Goal: Transaction & Acquisition: Subscribe to service/newsletter

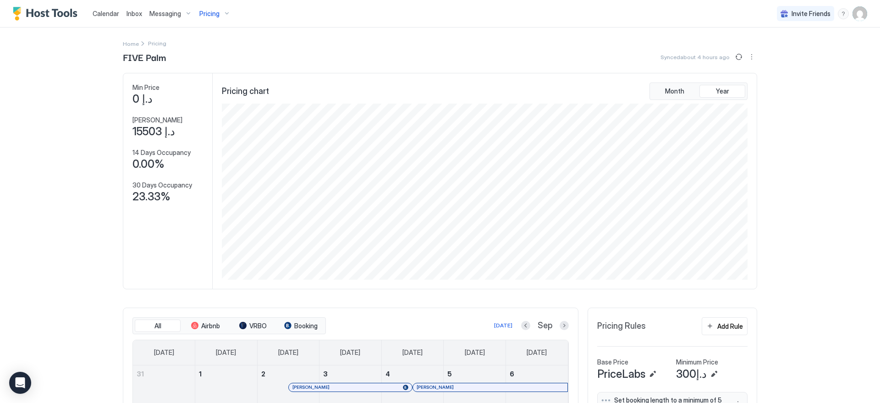
scroll to position [176, 528]
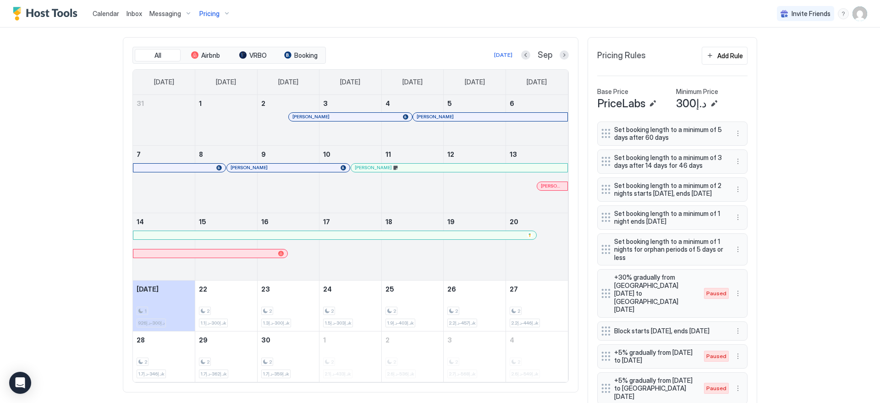
scroll to position [274, 0]
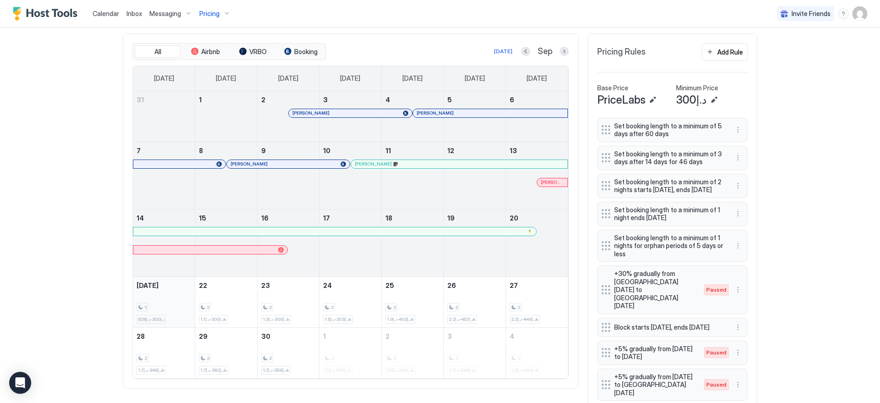
click at [167, 289] on div "1 د.إ300-د.إ926" at bounding box center [164, 302] width 55 height 43
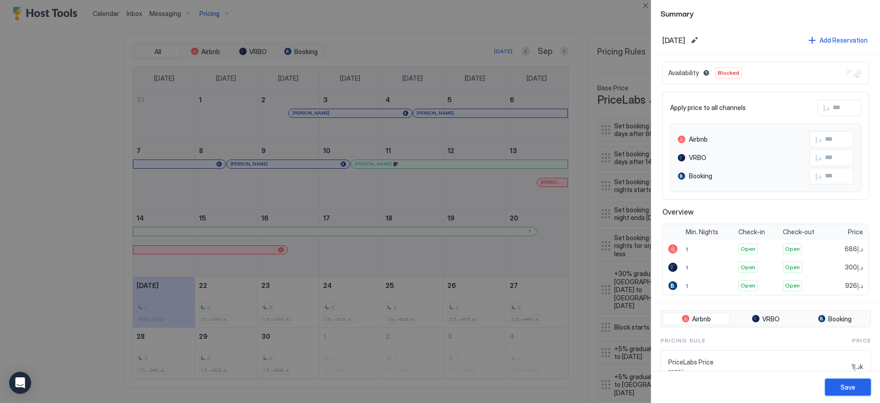
click at [847, 387] on div "Save" at bounding box center [848, 387] width 15 height 10
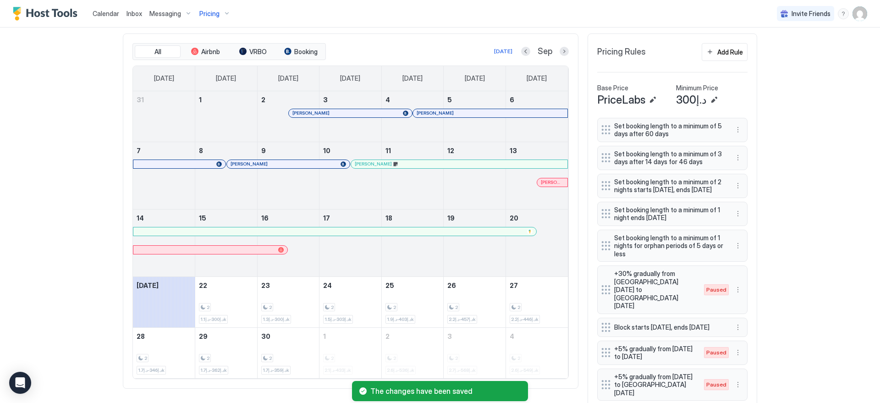
click at [802, 119] on div "Calendar Inbox Messaging Pricing Invite Friends EN Home Pricing FIVE Palm Synce…" at bounding box center [440, 201] width 880 height 403
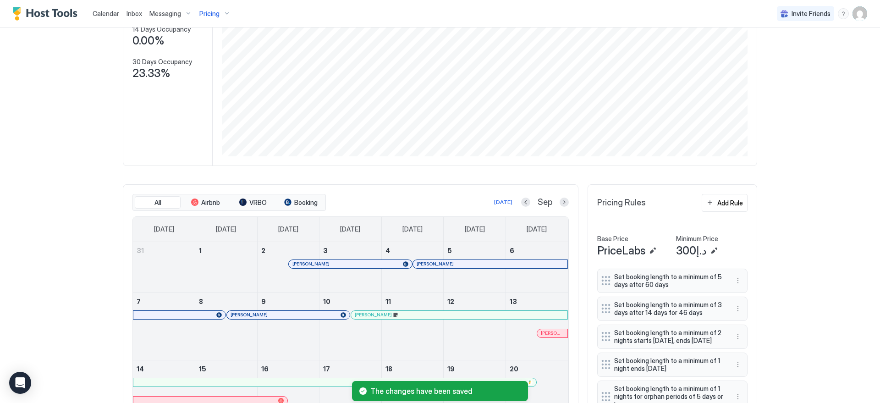
scroll to position [0, 0]
